Goal: Information Seeking & Learning: Learn about a topic

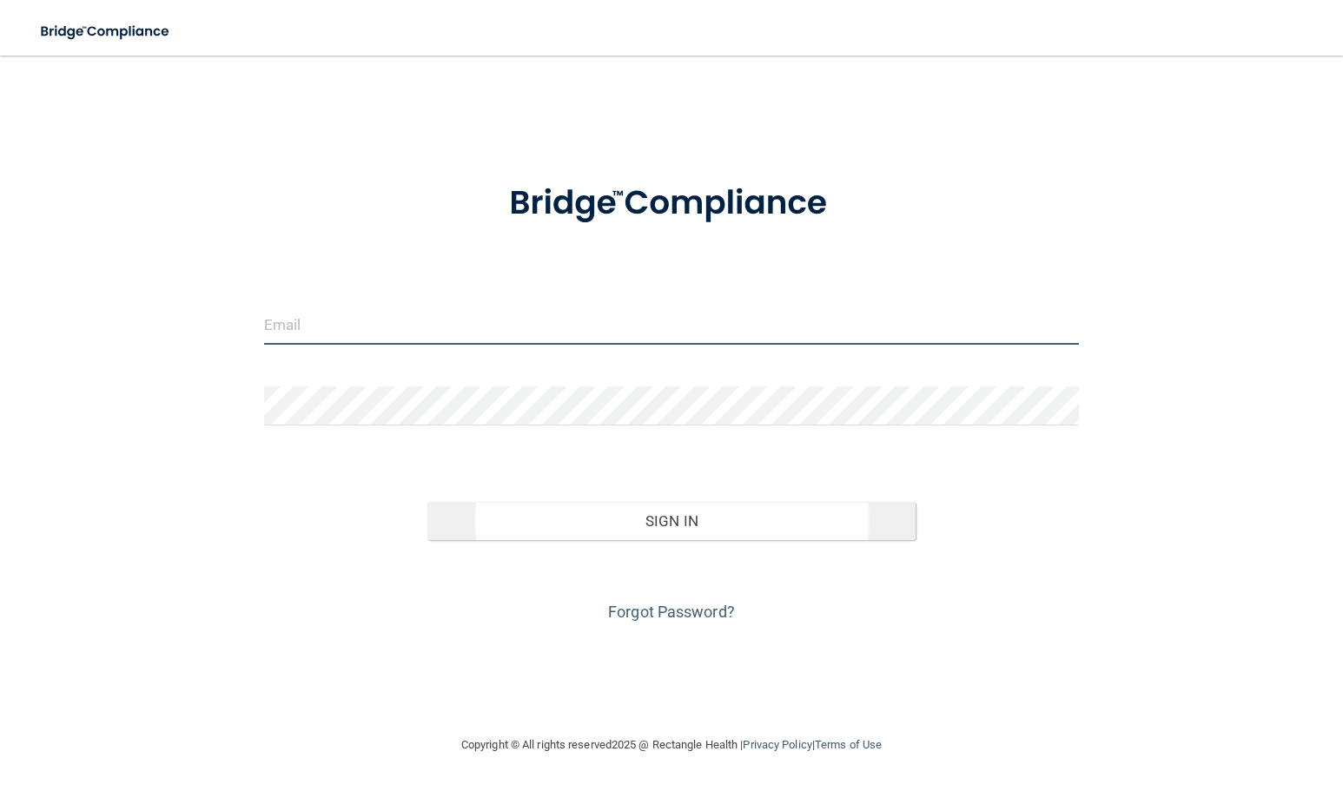
type input "[PERSON_NAME][EMAIL_ADDRESS][DOMAIN_NAME]"
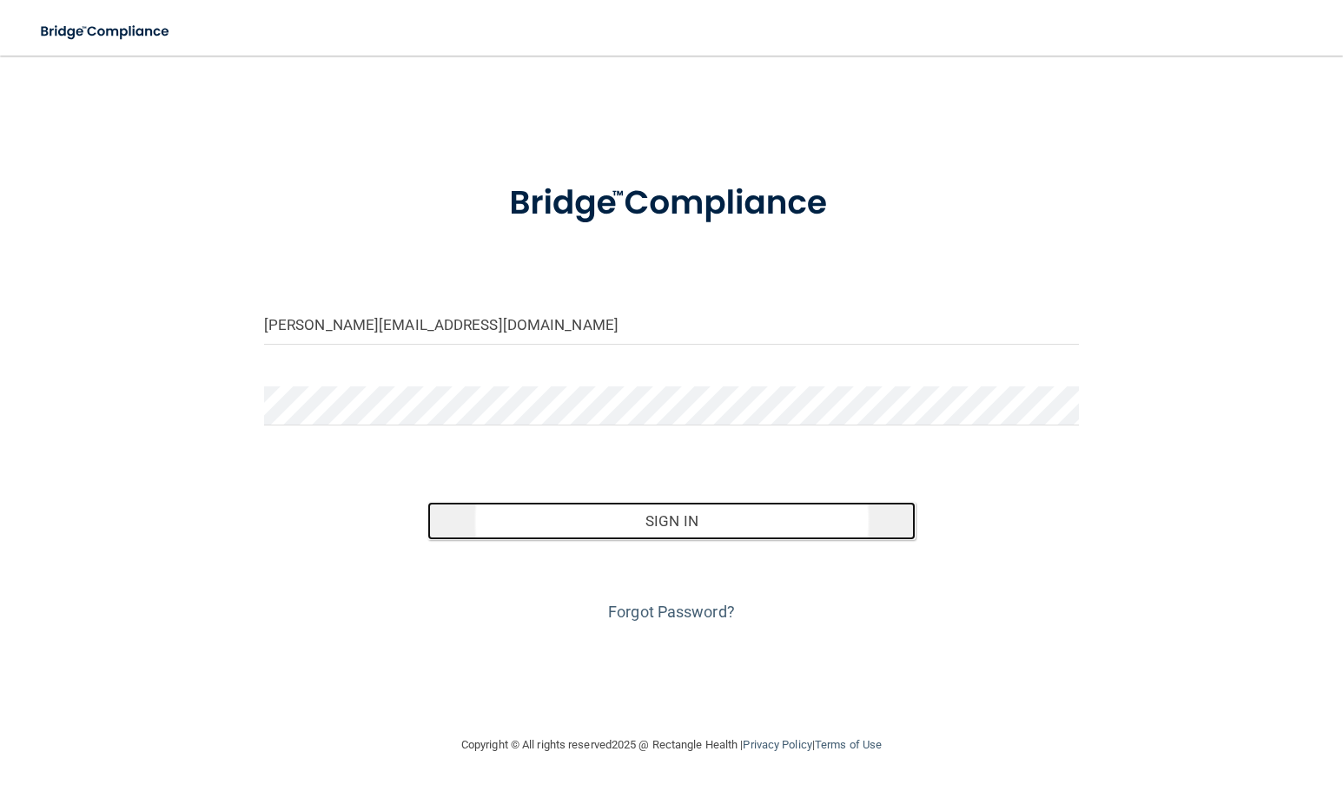
click at [572, 510] on button "Sign In" at bounding box center [671, 521] width 489 height 38
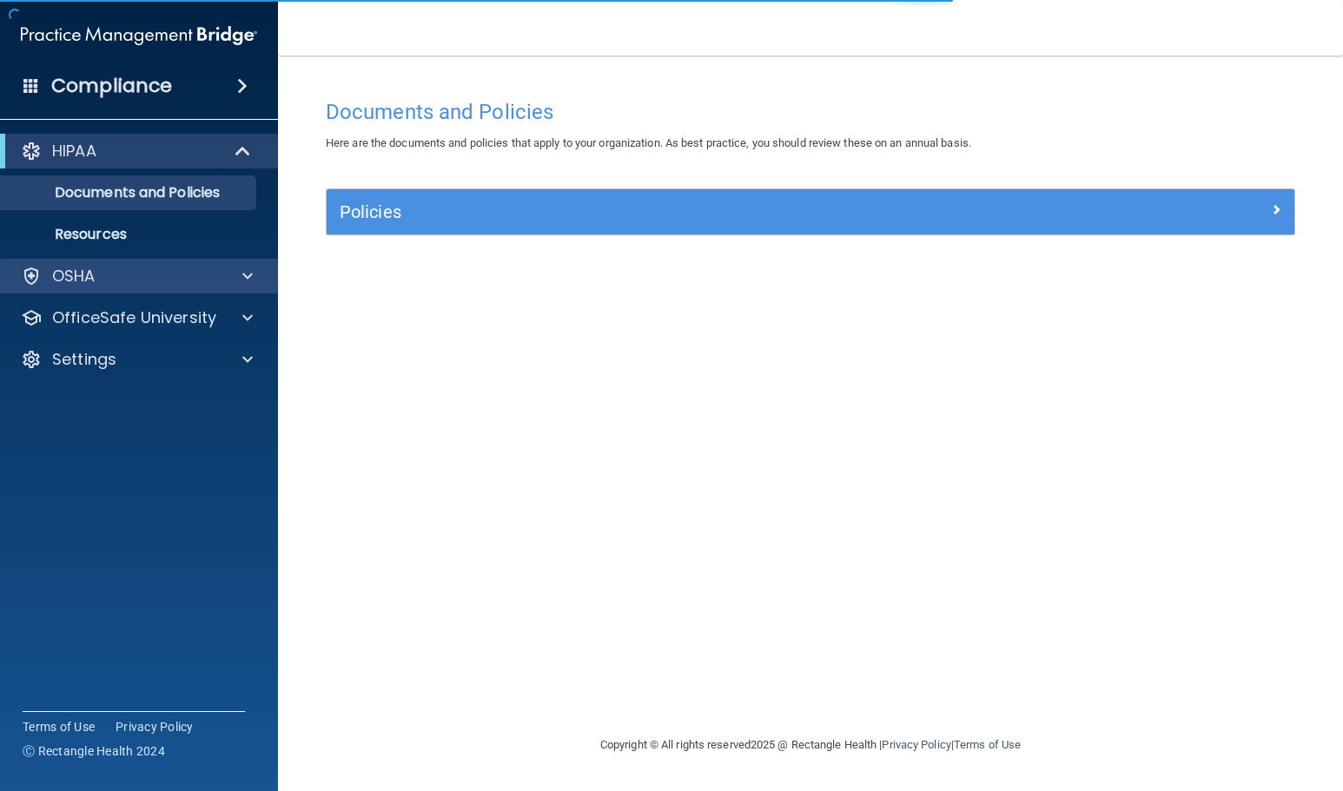
click at [145, 287] on div "OSHA" at bounding box center [139, 276] width 279 height 35
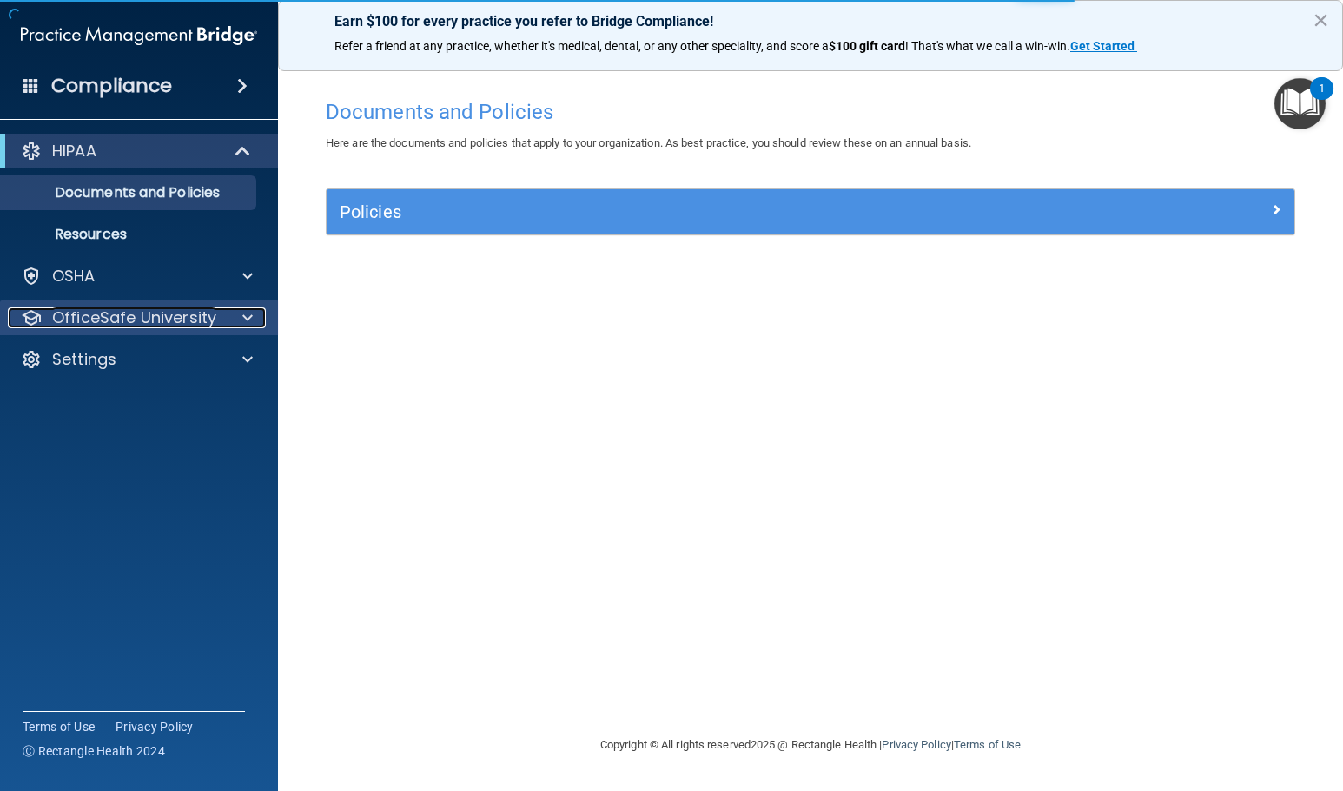
click at [152, 321] on p "OfficeSafe University" at bounding box center [134, 317] width 164 height 21
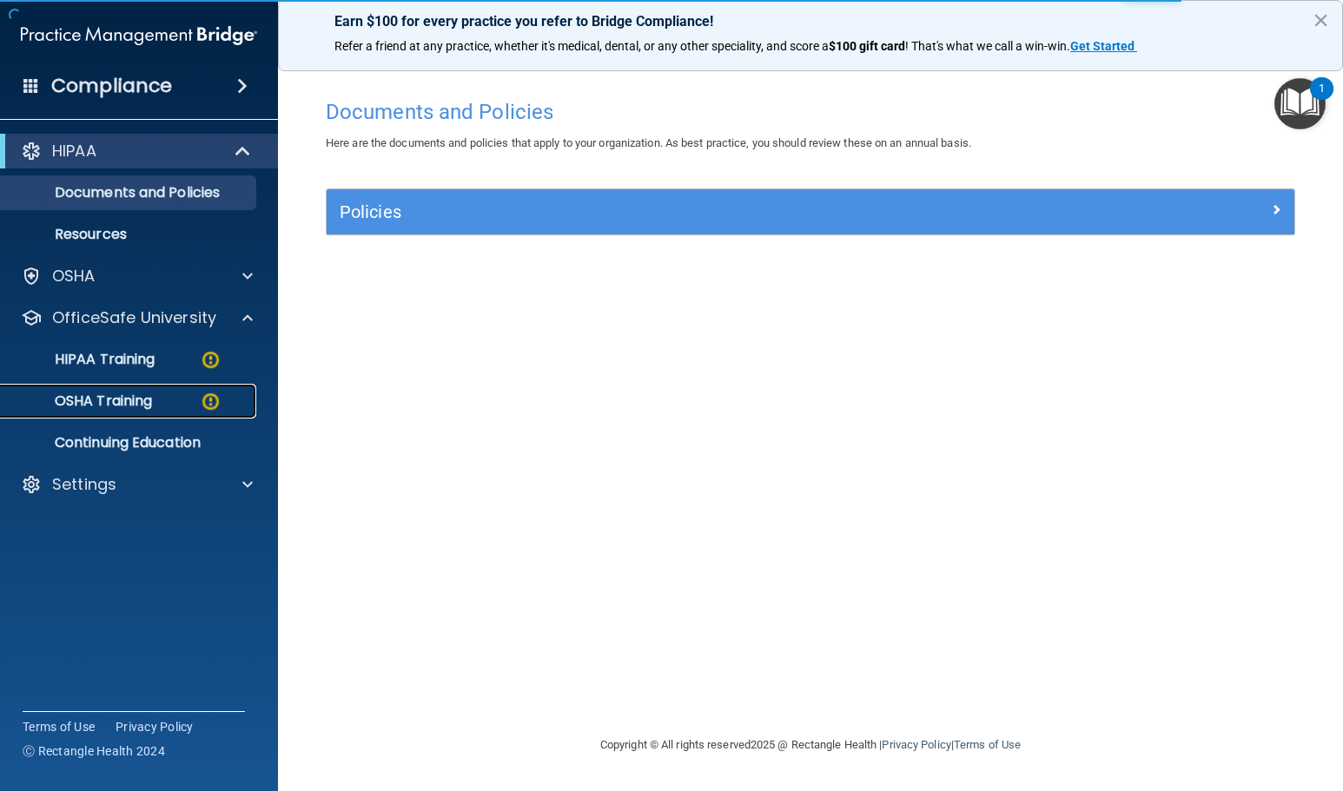
click at [152, 400] on p "OSHA Training" at bounding box center [81, 401] width 141 height 17
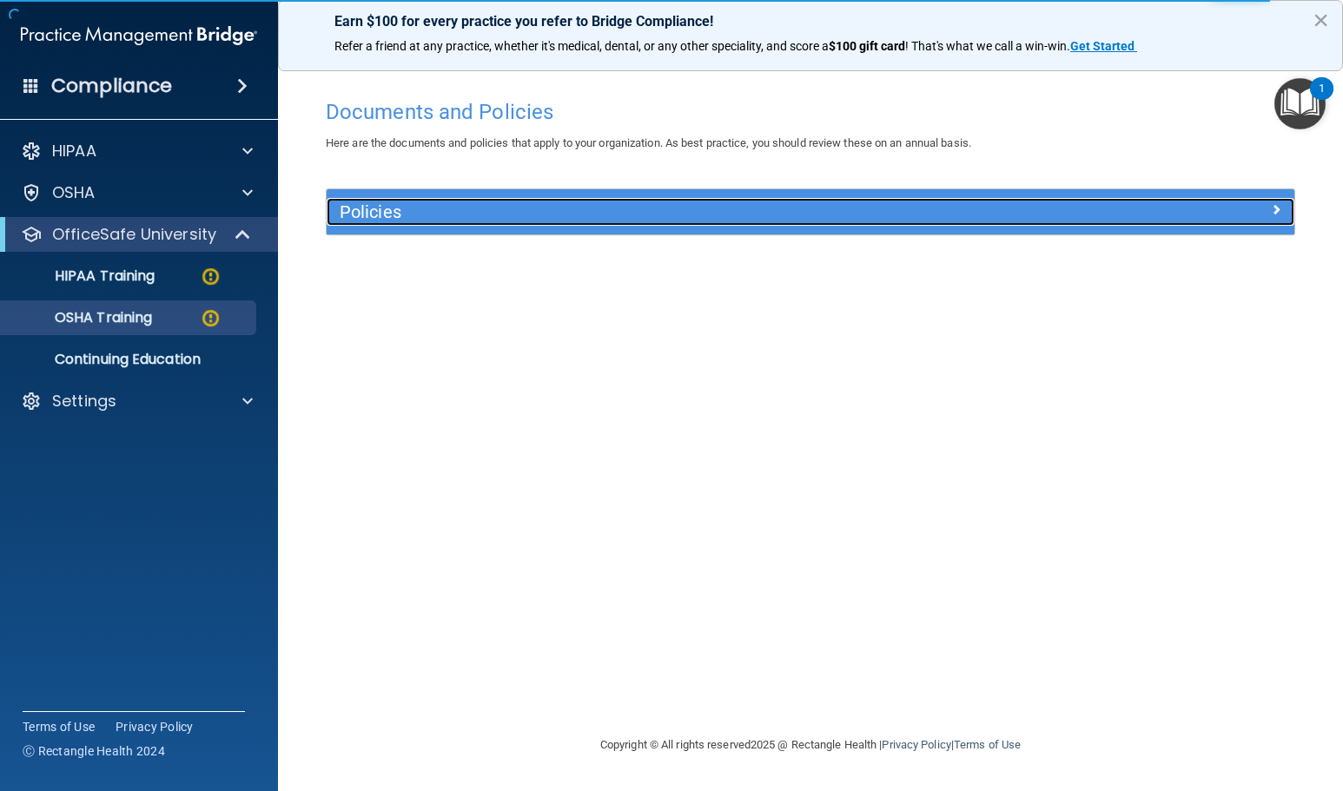
click at [1266, 212] on div at bounding box center [1174, 208] width 242 height 21
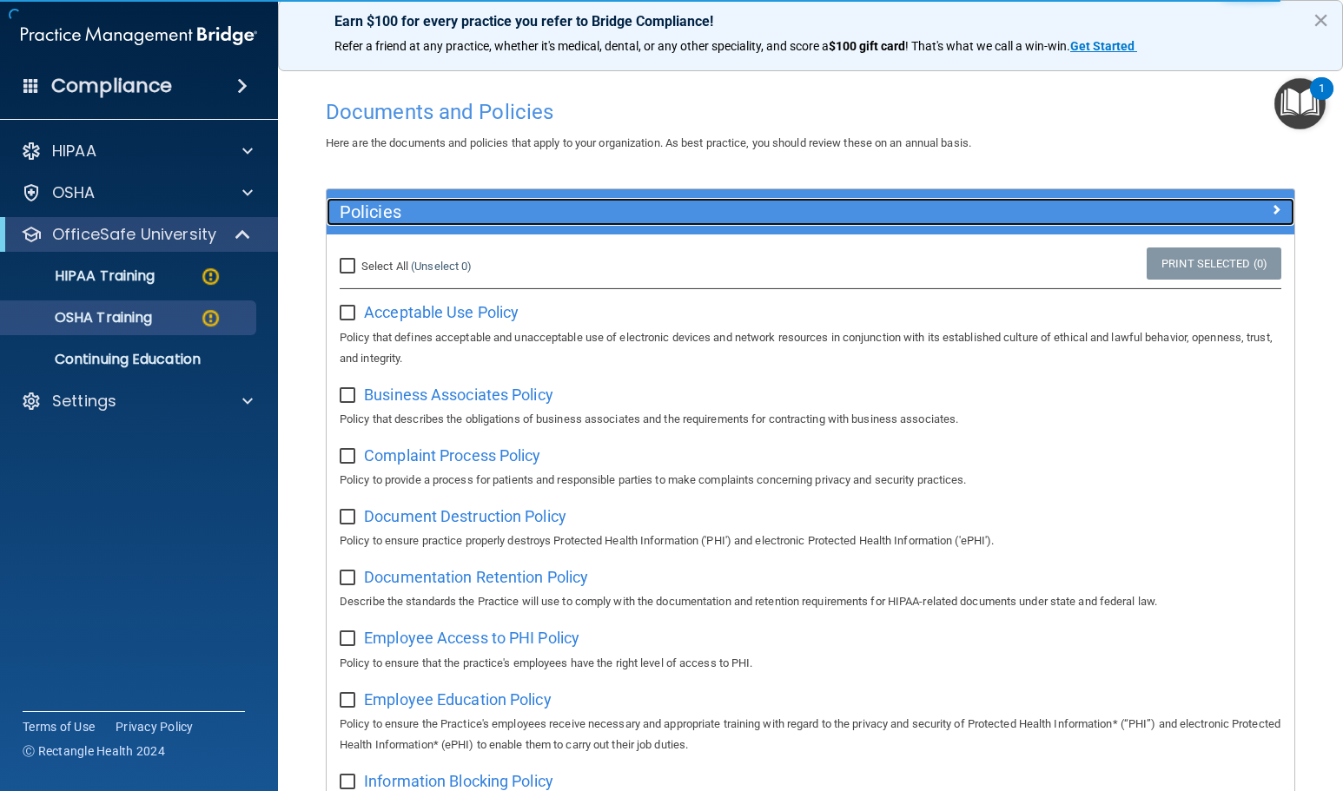
click at [1271, 206] on span at bounding box center [1276, 209] width 10 height 21
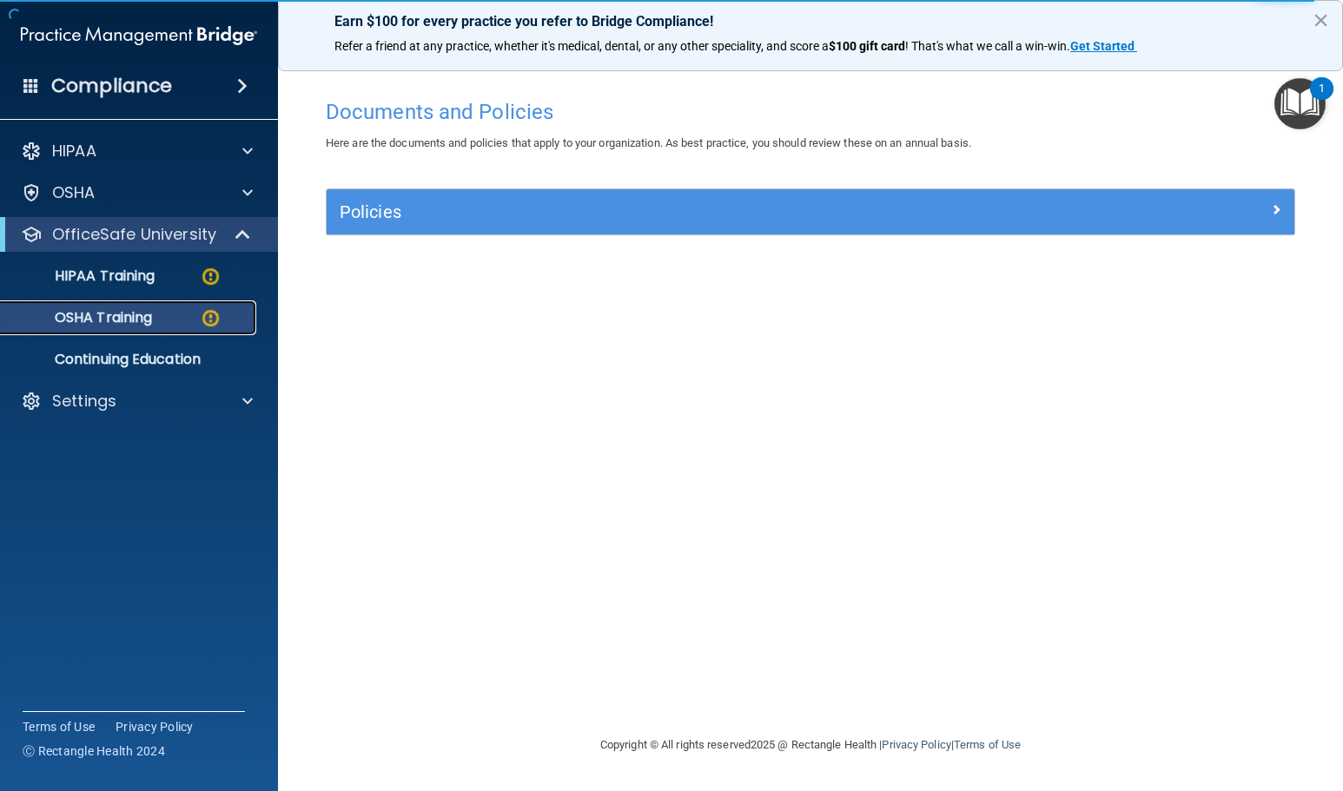
click at [162, 320] on div "OSHA Training" at bounding box center [129, 317] width 237 height 17
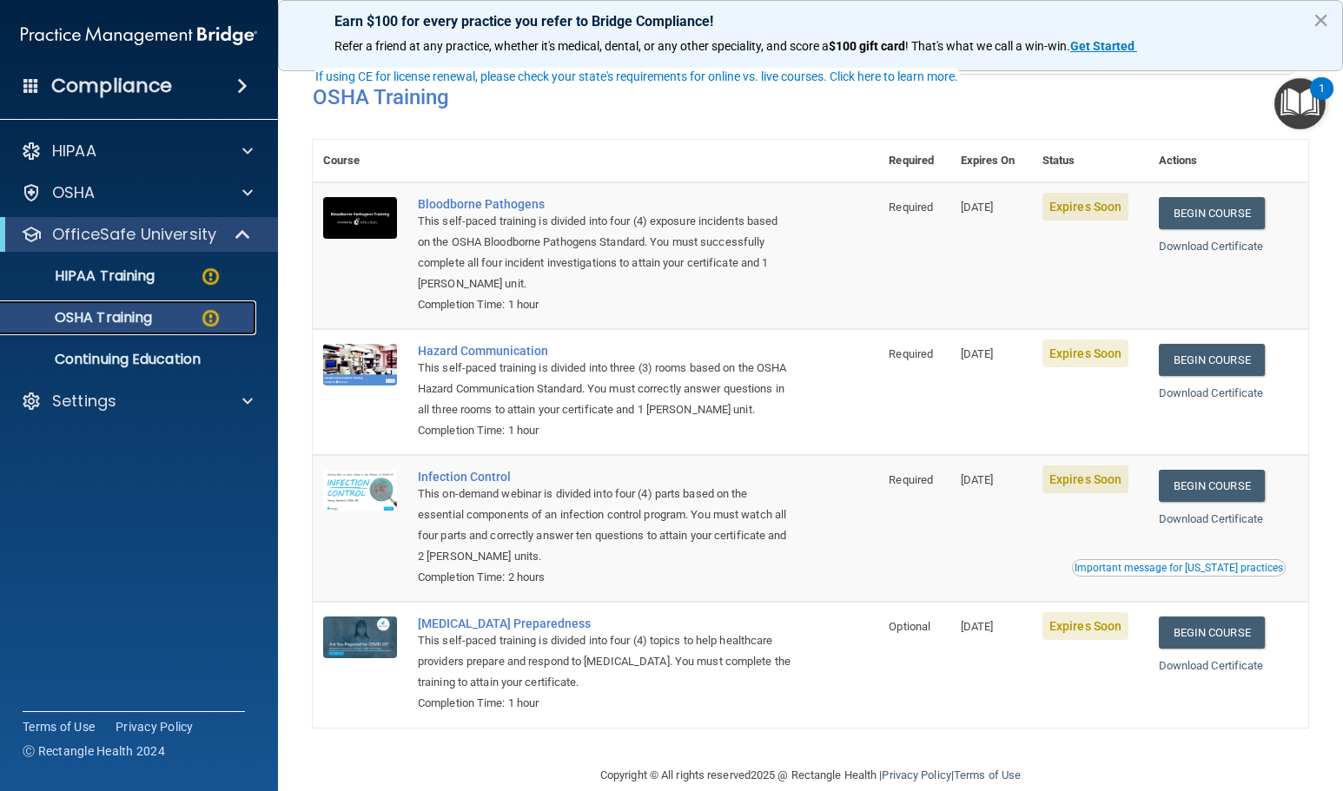
scroll to position [112, 0]
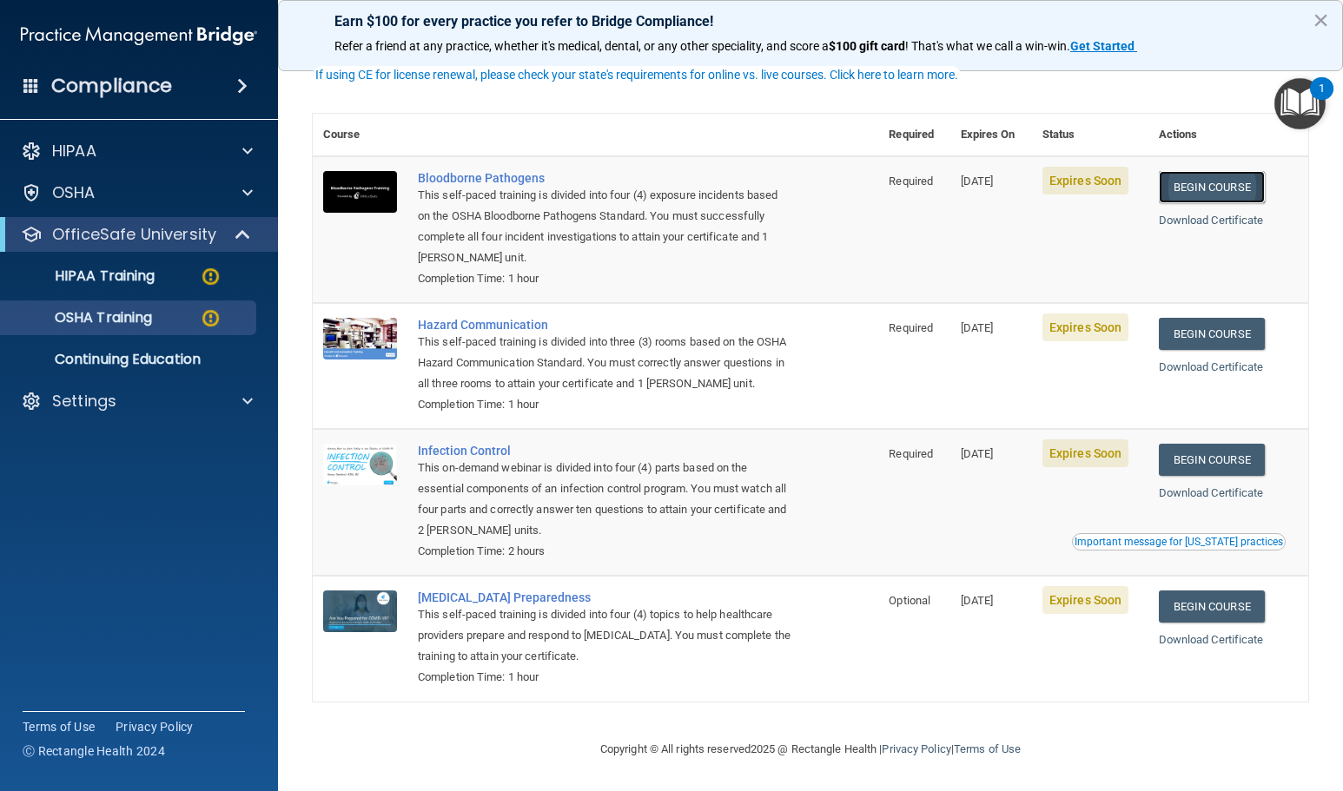
click at [1196, 172] on link "Begin Course" at bounding box center [1212, 187] width 106 height 32
